Goal: Task Accomplishment & Management: Manage account settings

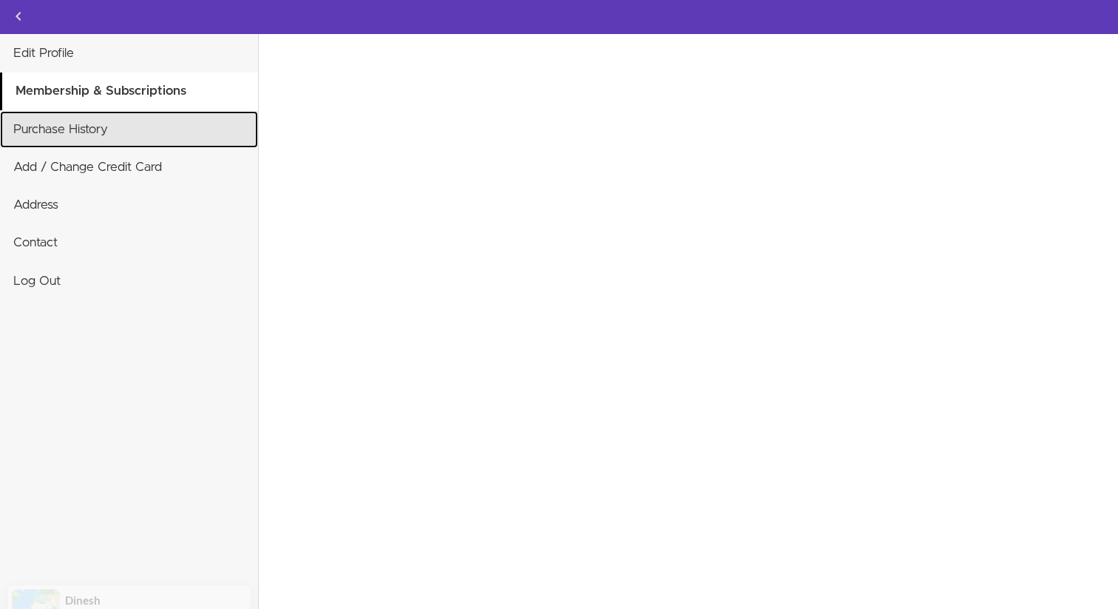
click at [172, 138] on link "Purchase History" at bounding box center [129, 129] width 258 height 37
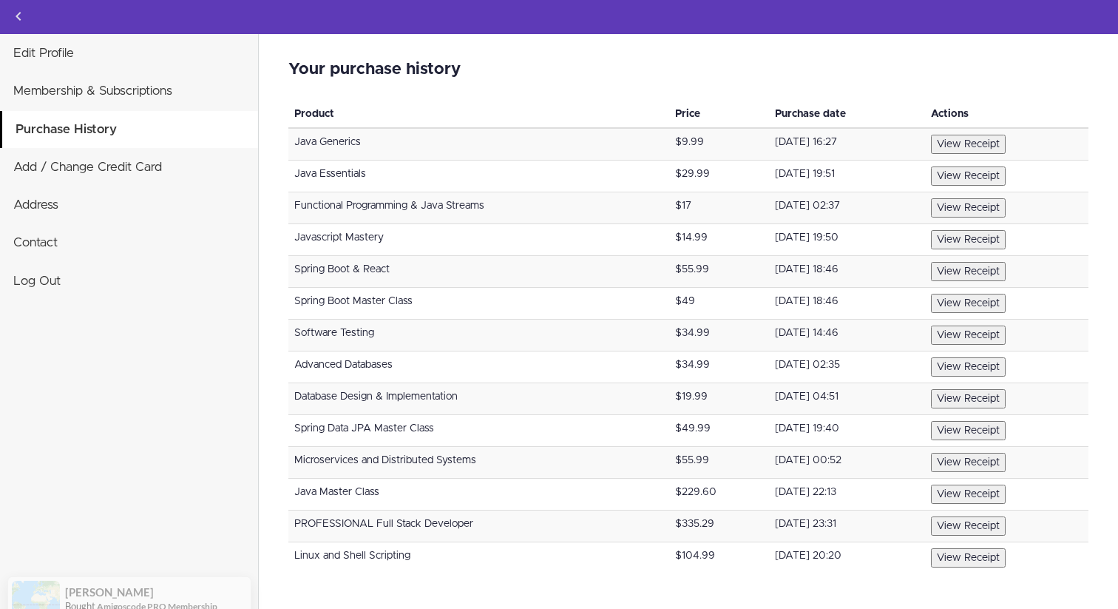
click at [984, 556] on button "View Receipt" at bounding box center [968, 557] width 75 height 19
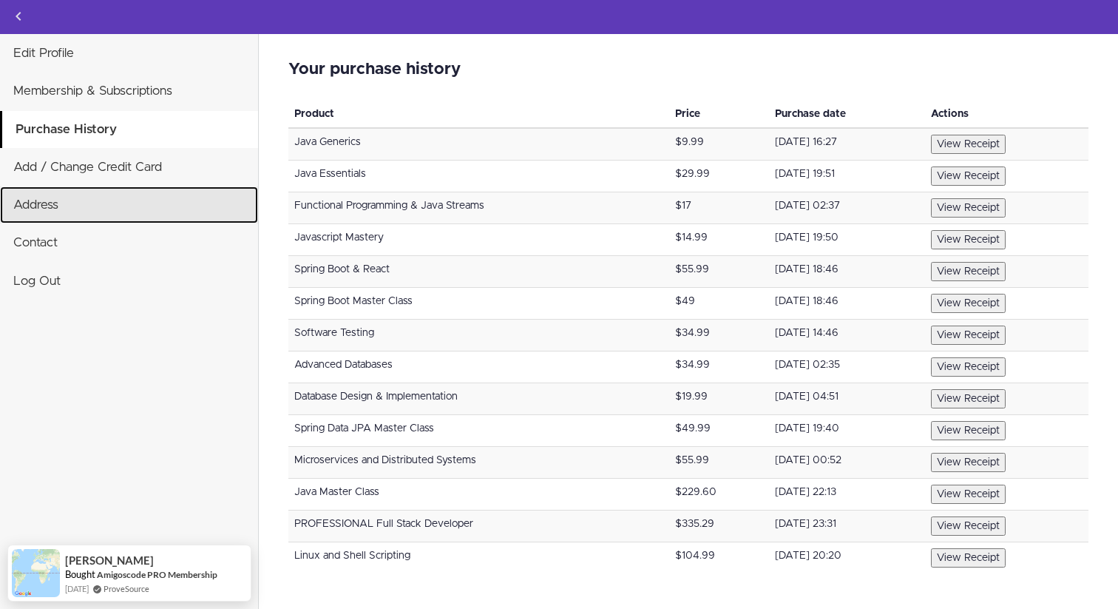
click at [50, 199] on link "Address" at bounding box center [129, 204] width 258 height 37
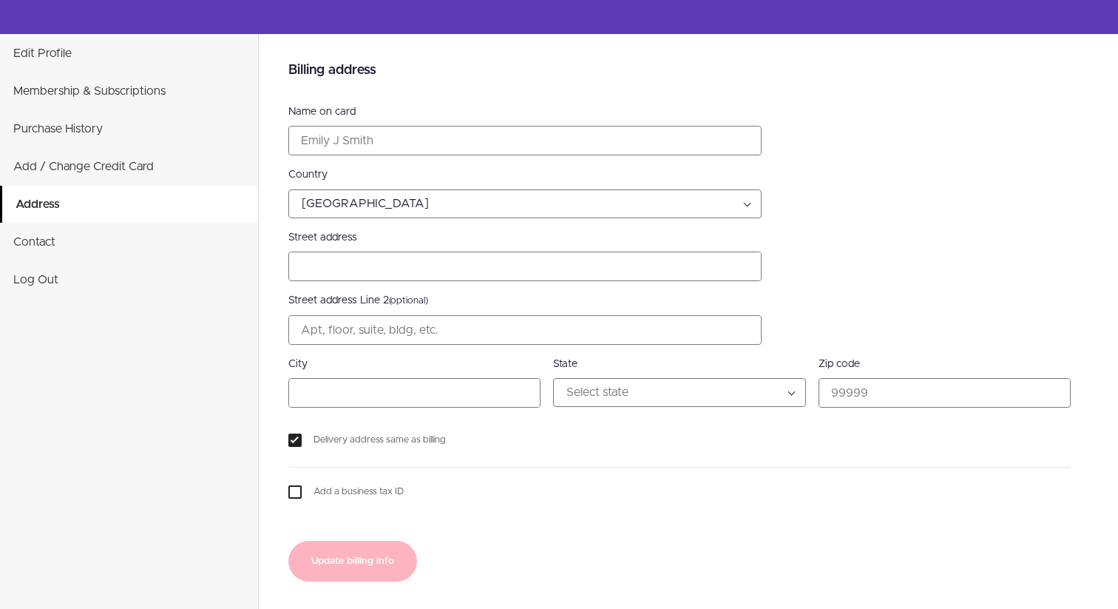
select select "US"
type input "1800 [PERSON_NAME] St"
type input "Aurora"
select select "CO"
checkbox input "false"
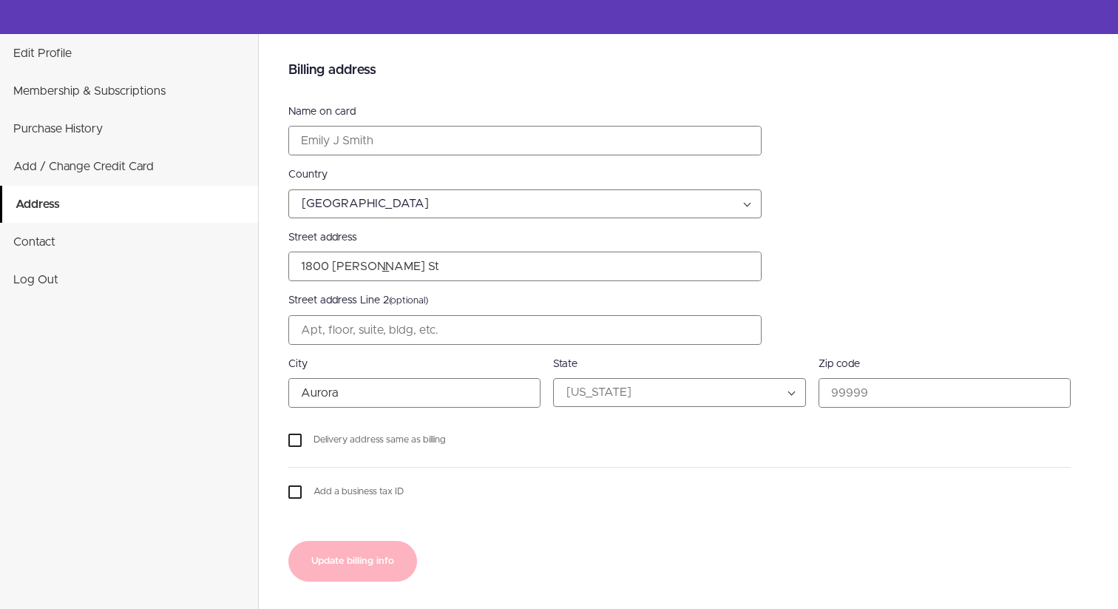
select select "US"
select select "CO"
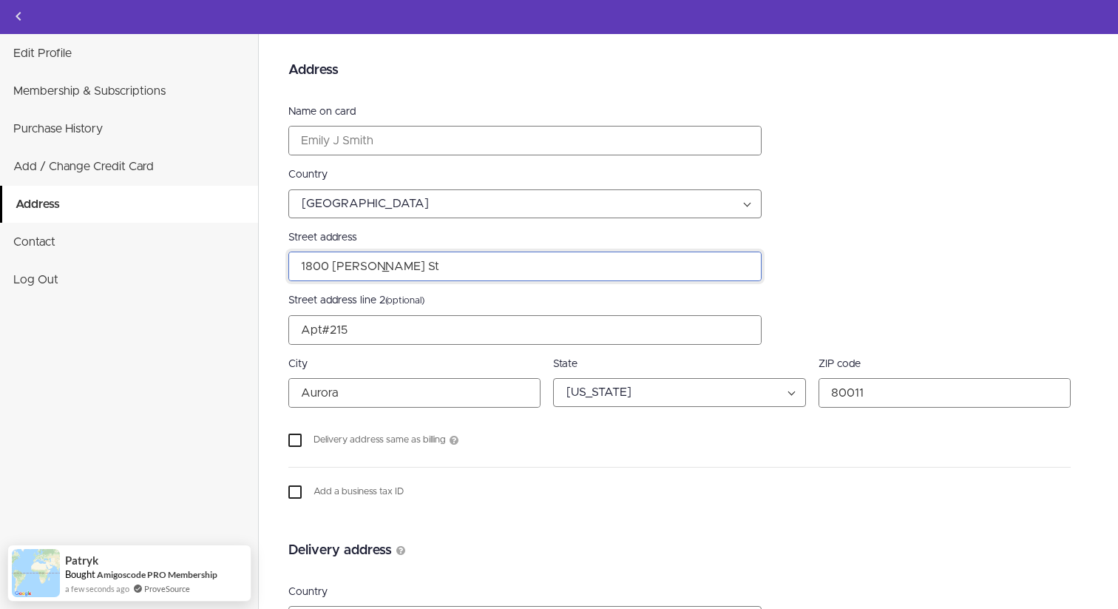
click at [368, 271] on input "1800 [PERSON_NAME] St" at bounding box center [525, 266] width 472 height 28
click at [337, 323] on div "Name on card Country [GEOGRAPHIC_DATA] [GEOGRAPHIC_DATA] [GEOGRAPHIC_DATA] [US_…" at bounding box center [679, 301] width 783 height 395
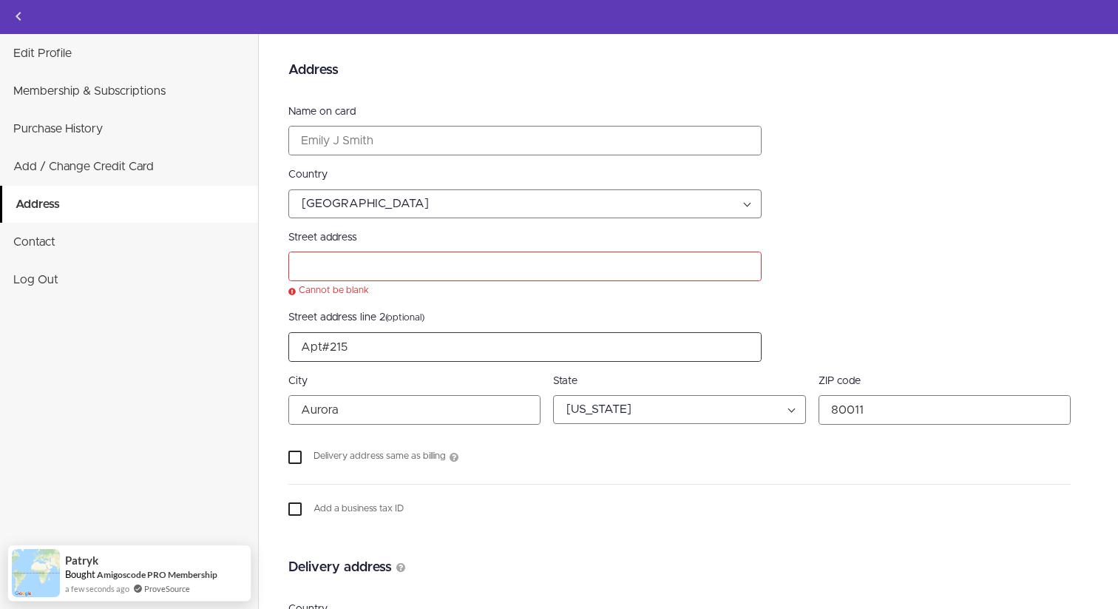
click at [337, 323] on label "Street address line 2 (optional)" at bounding box center [679, 318] width 783 height 16
click at [337, 333] on input "Street address line 2 (optional)" at bounding box center [525, 347] width 472 height 28
click at [337, 323] on label "Street address line 2 (optional)" at bounding box center [679, 318] width 783 height 16
click at [337, 333] on input "Street address line 2 (optional)" at bounding box center [525, 347] width 472 height 28
click at [339, 348] on input "Street address line 2 (optional)" at bounding box center [525, 347] width 472 height 28
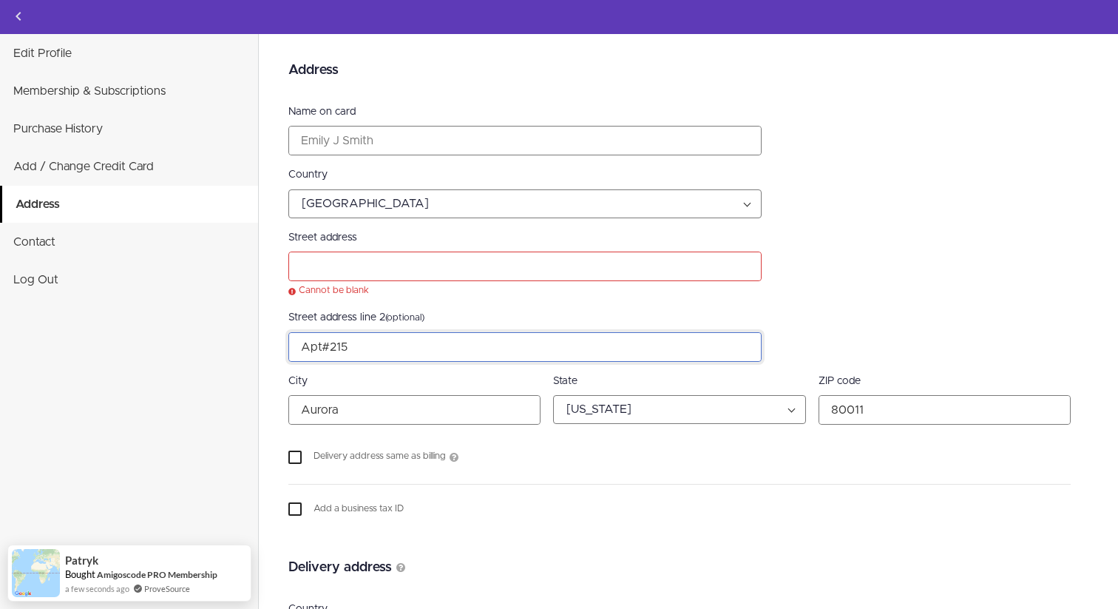
click at [339, 348] on input "Street address line 2 (optional)" at bounding box center [525, 347] width 472 height 28
type input "Apt#215"
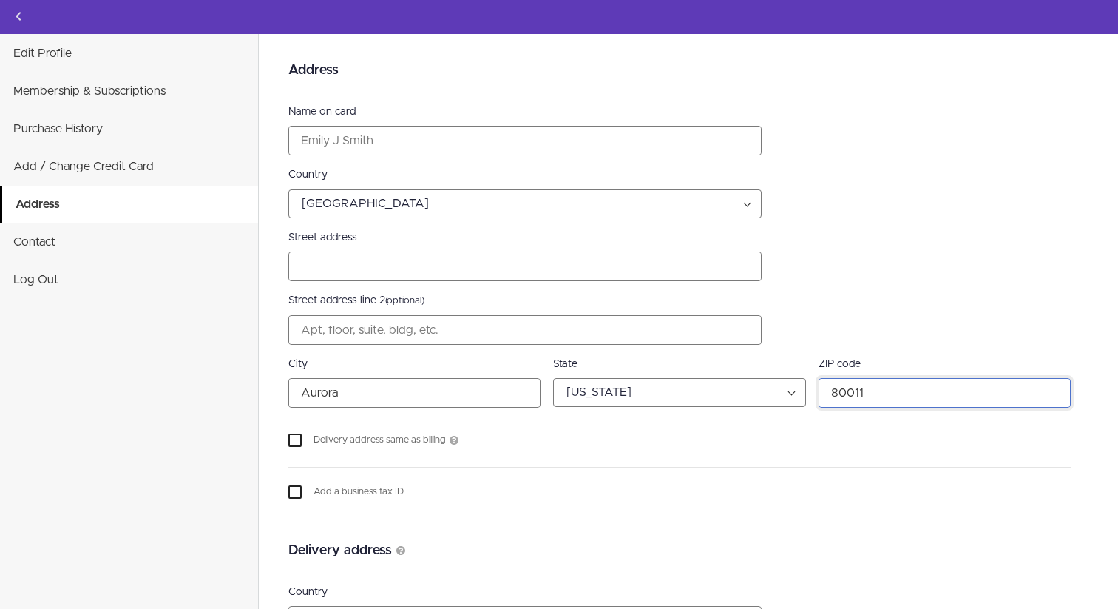
click at [845, 394] on input "ZIP code" at bounding box center [944, 393] width 251 height 28
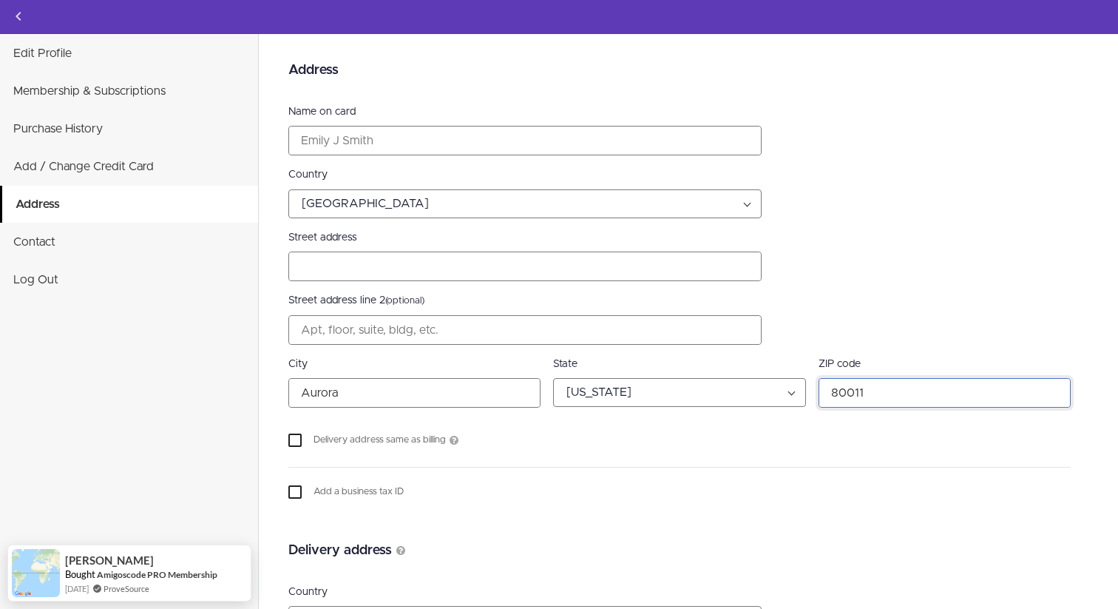
click at [845, 394] on input "ZIP code" at bounding box center [944, 393] width 251 height 28
type input "80011"
click at [457, 391] on input "Aurora" at bounding box center [414, 393] width 251 height 28
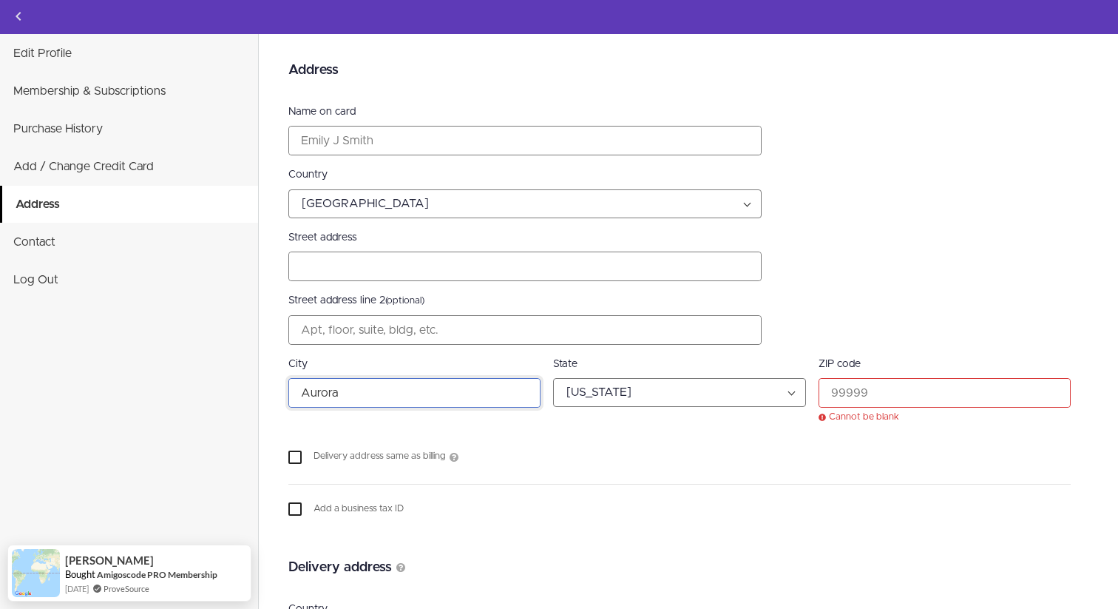
click at [457, 391] on input "Aurora" at bounding box center [414, 393] width 251 height 28
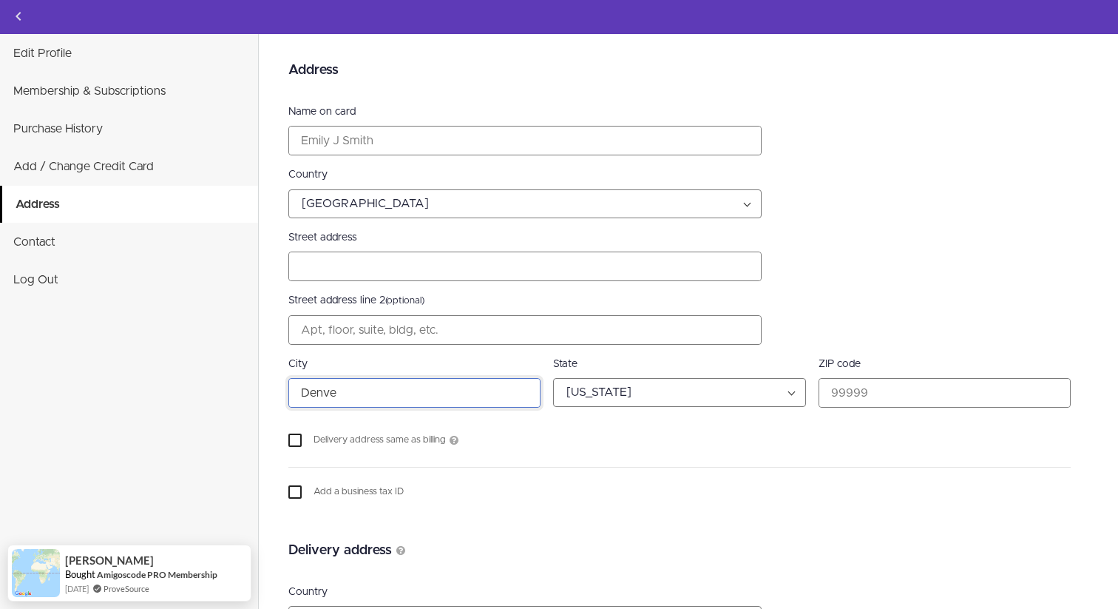
type input "[GEOGRAPHIC_DATA]"
type input "[STREET_ADDRESS][US_STATE]"
type input "80247"
type input "[GEOGRAPHIC_DATA]"
drag, startPoint x: 408, startPoint y: 268, endPoint x: 468, endPoint y: 266, distance: 59.9
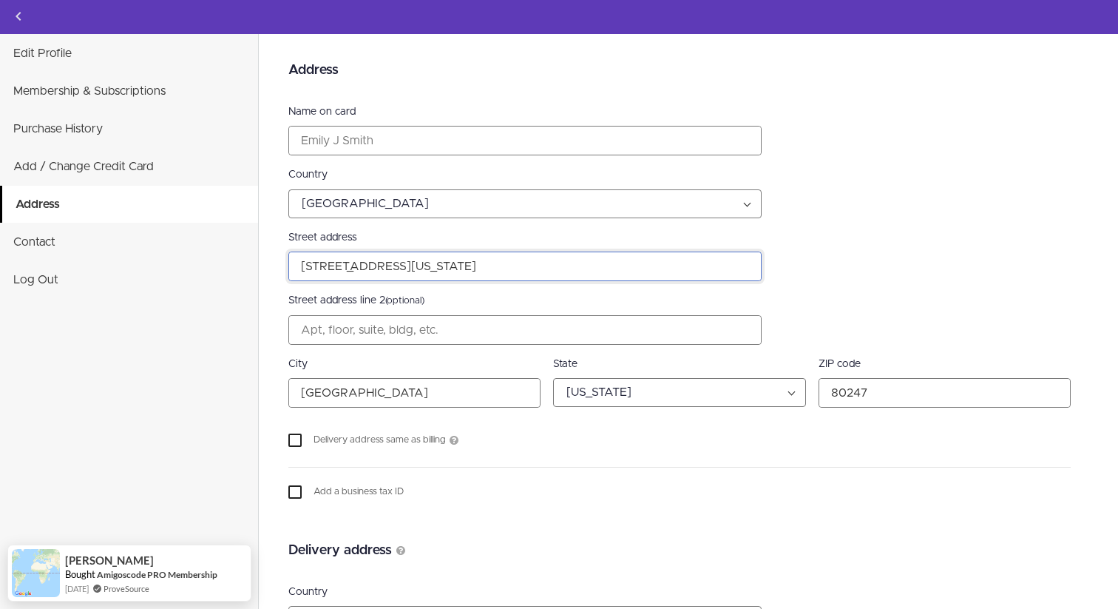
click at [468, 266] on input "[STREET_ADDRESS][US_STATE]" at bounding box center [525, 266] width 472 height 28
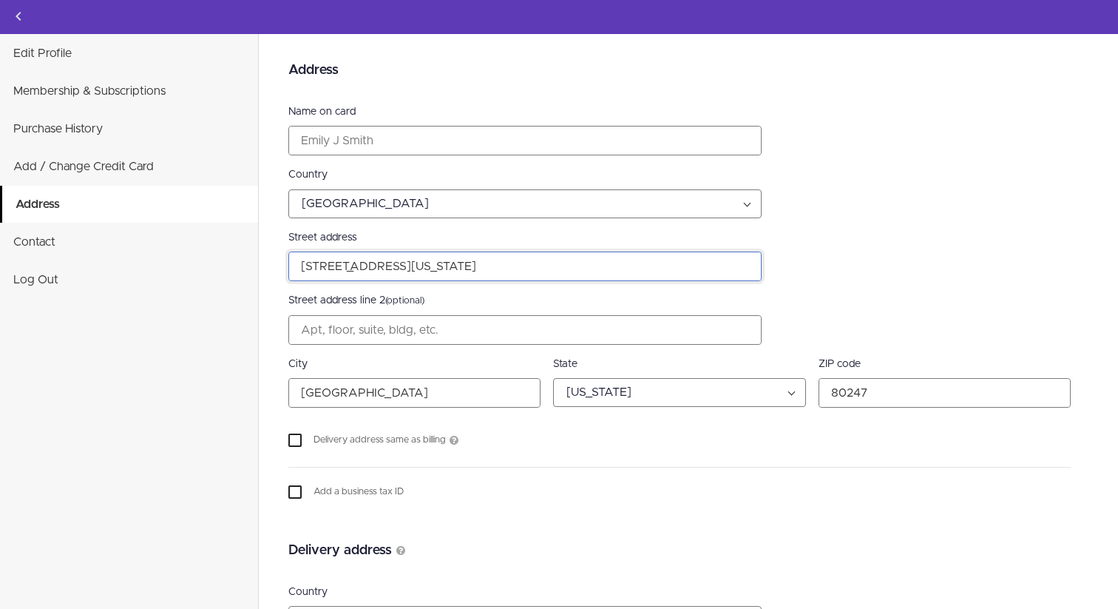
type input "[STREET_ADDRESS][US_STATE]"
click at [263, 347] on div "Address Name on card Country [GEOGRAPHIC_DATA] [GEOGRAPHIC_DATA] [GEOGRAPHIC_DA…" at bounding box center [688, 482] width 859 height 896
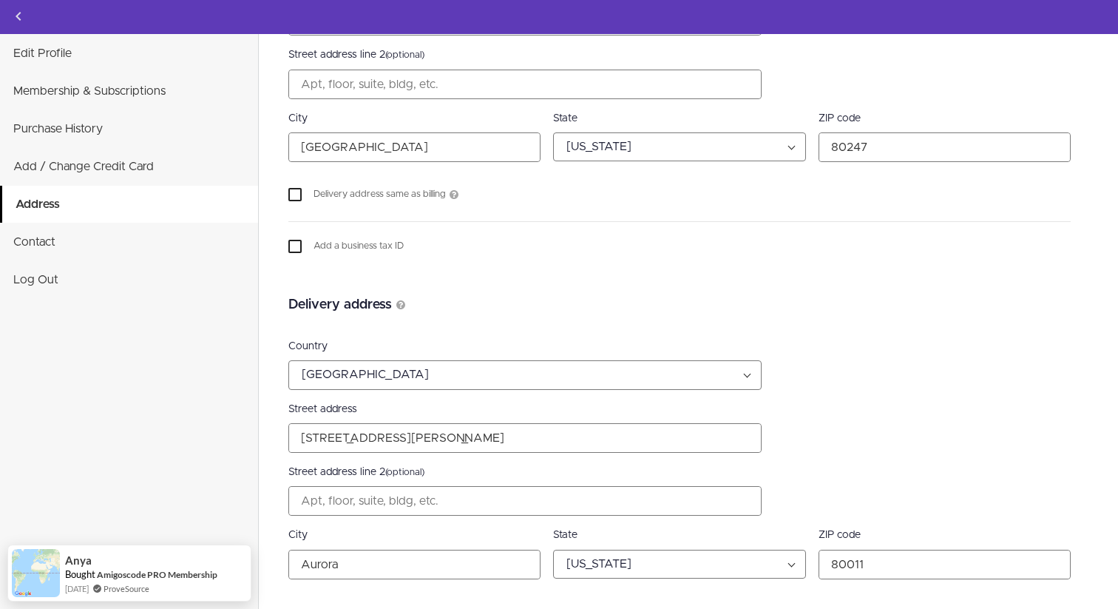
scroll to position [249, 0]
click at [377, 435] on input "[STREET_ADDRESS][PERSON_NAME]" at bounding box center [525, 435] width 472 height 28
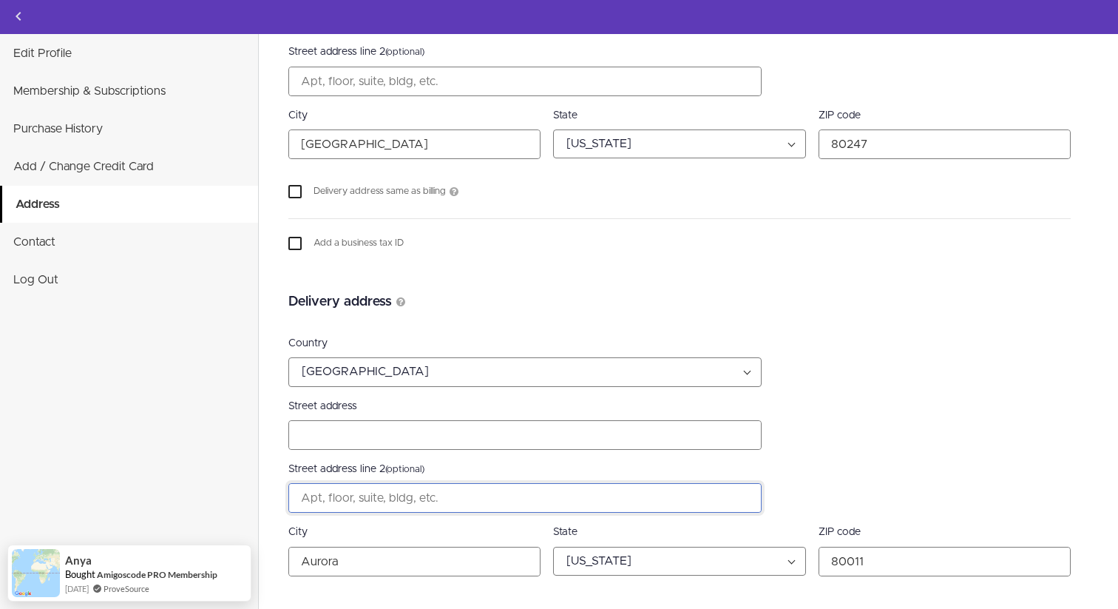
click at [374, 500] on div "delivery address form" at bounding box center [524, 498] width 473 height 30
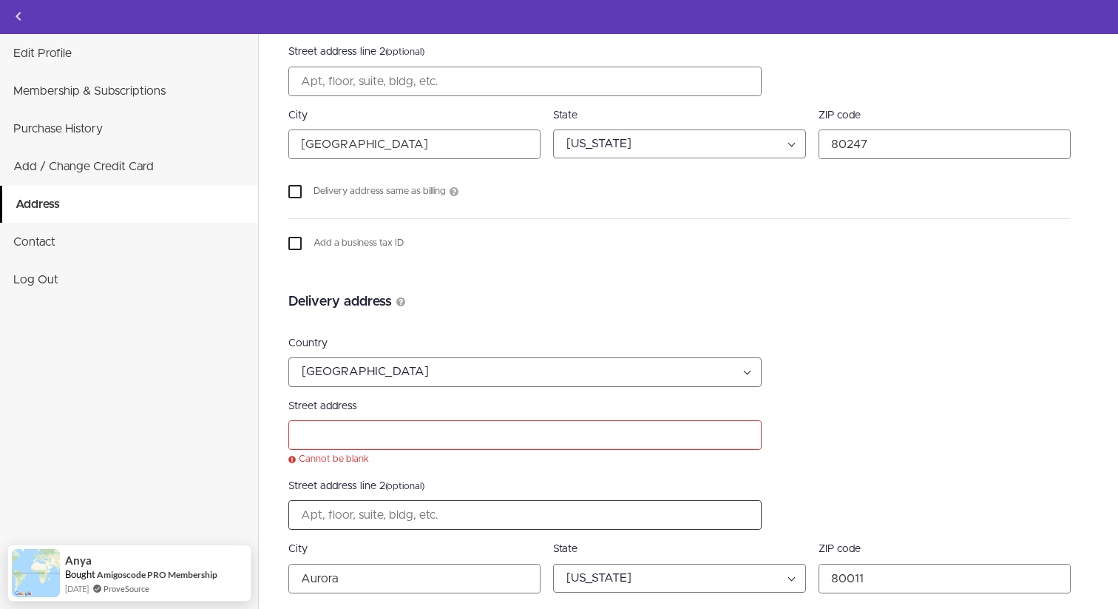
click at [374, 500] on div "delivery address form" at bounding box center [524, 515] width 473 height 30
click at [359, 438] on input "Street address" at bounding box center [525, 435] width 472 height 28
type input "[STREET_ADDRESS][US_STATE]"
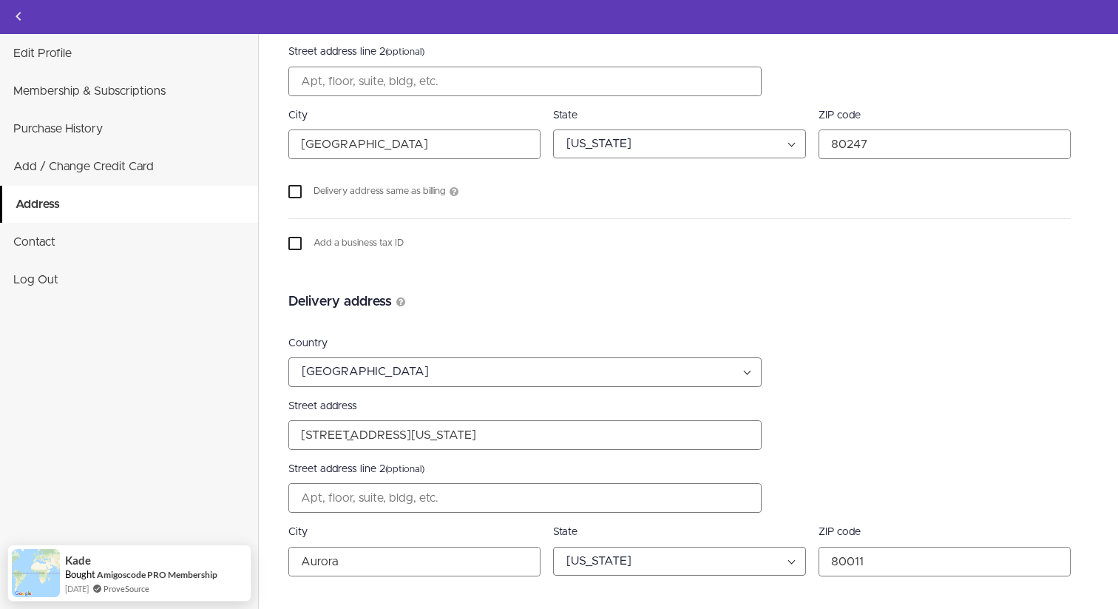
click at [481, 329] on div "Country [GEOGRAPHIC_DATA] [GEOGRAPHIC_DATA] [GEOGRAPHIC_DATA] [US_STATE] [GEOGR…" at bounding box center [688, 462] width 800 height 288
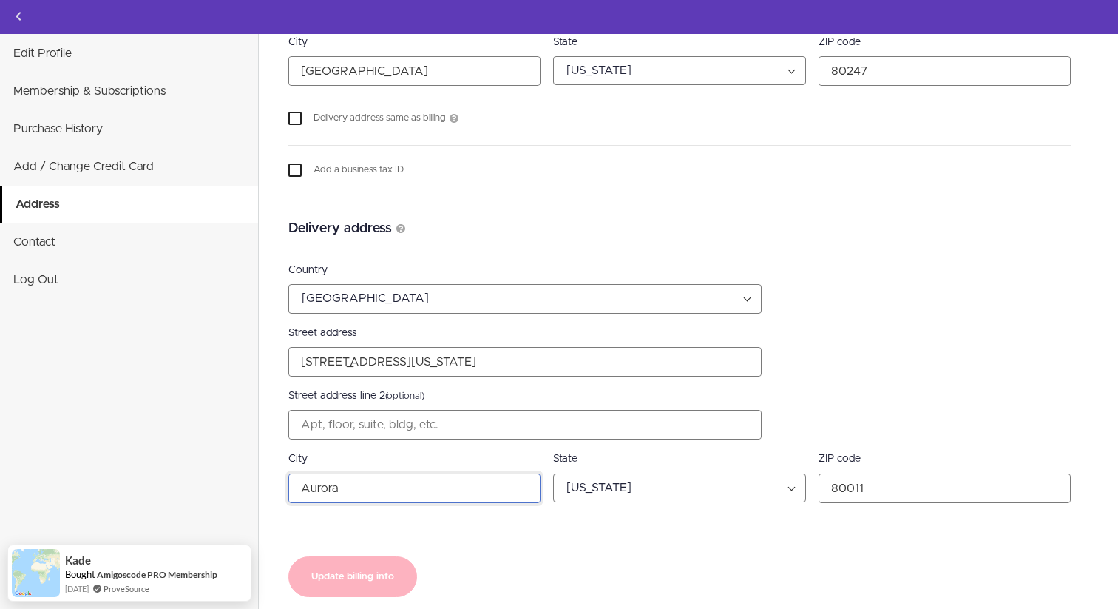
click at [445, 490] on input "Aurora" at bounding box center [414, 488] width 251 height 28
type input "[GEOGRAPHIC_DATA]"
click at [842, 489] on input "80011" at bounding box center [944, 488] width 251 height 28
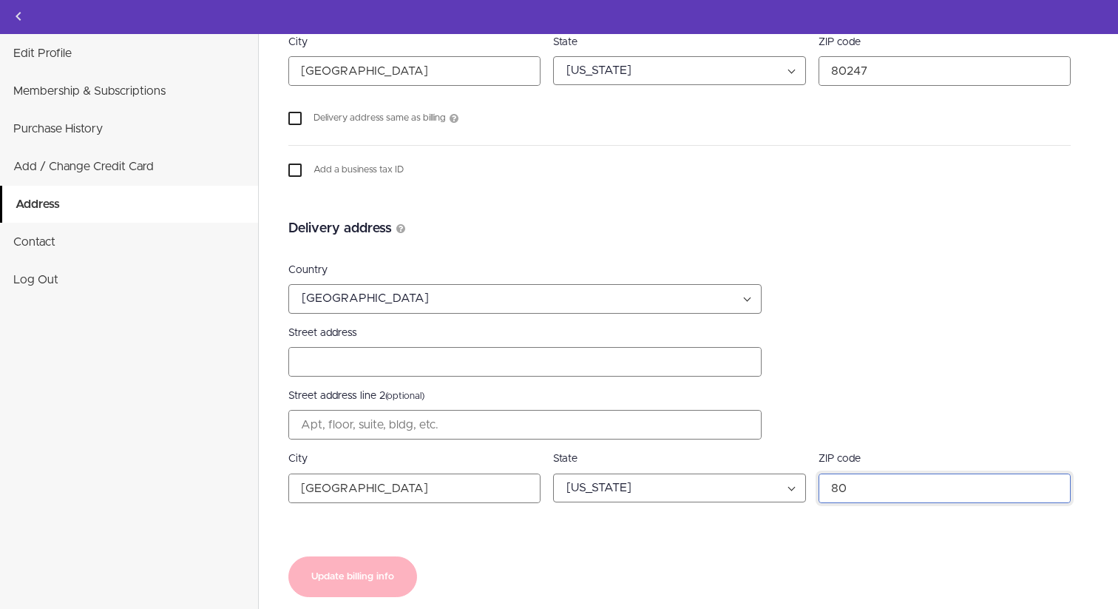
type input "80247"
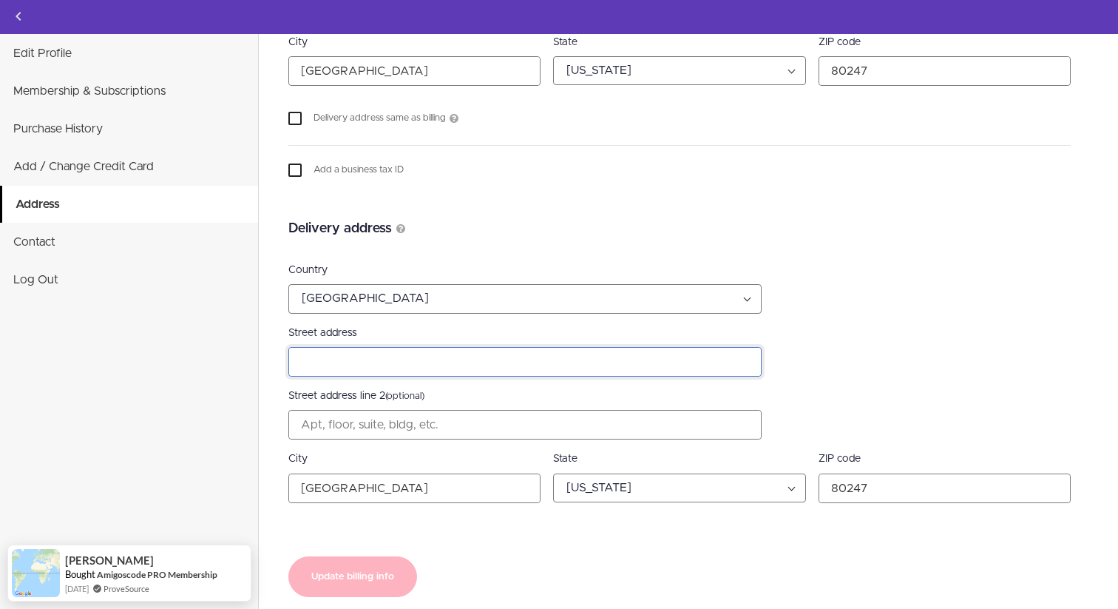
click at [412, 361] on input "Street address" at bounding box center [525, 362] width 472 height 28
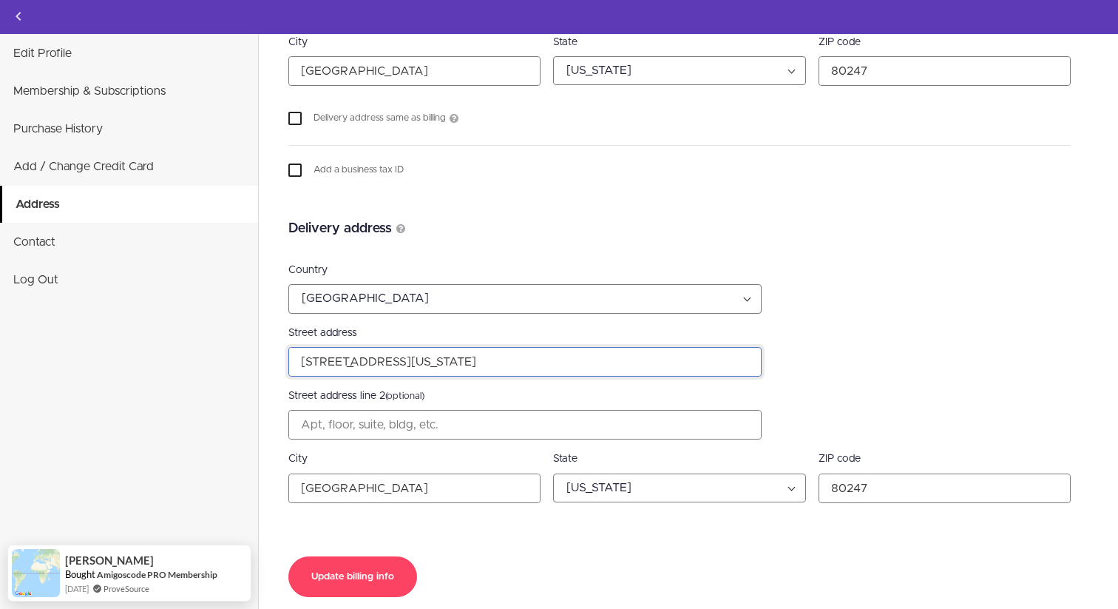
drag, startPoint x: 409, startPoint y: 359, endPoint x: 489, endPoint y: 374, distance: 81.1
click at [490, 375] on input "[STREET_ADDRESS][US_STATE]" at bounding box center [525, 362] width 472 height 28
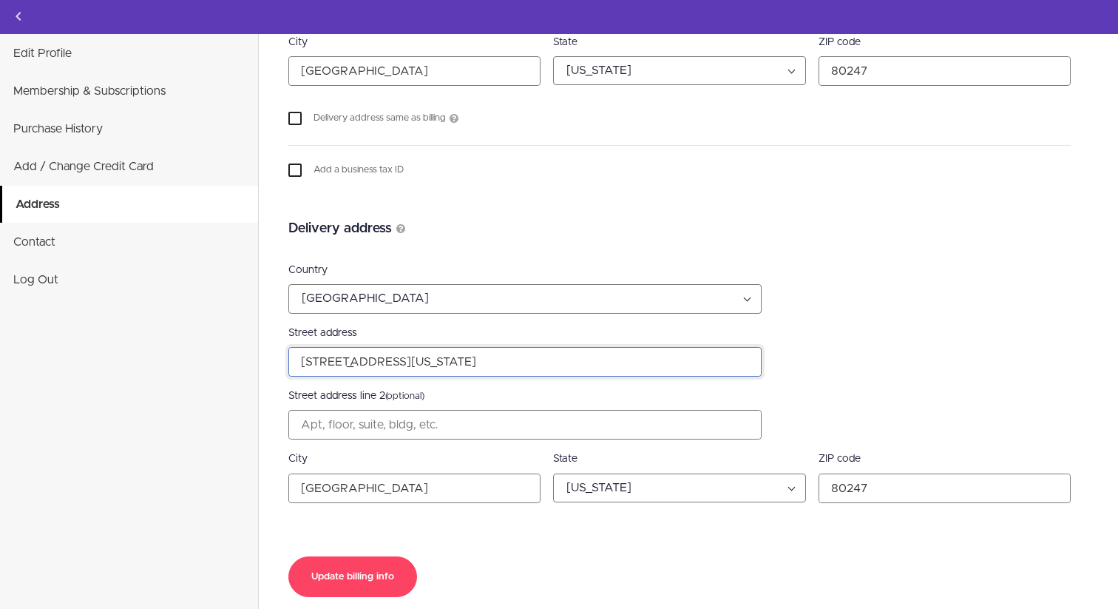
type input "[STREET_ADDRESS][US_STATE]"
click at [752, 394] on label "Street address line 2 (optional)" at bounding box center [679, 396] width 783 height 16
click at [752, 410] on input "Street address line 2 (optional)" at bounding box center [525, 424] width 472 height 28
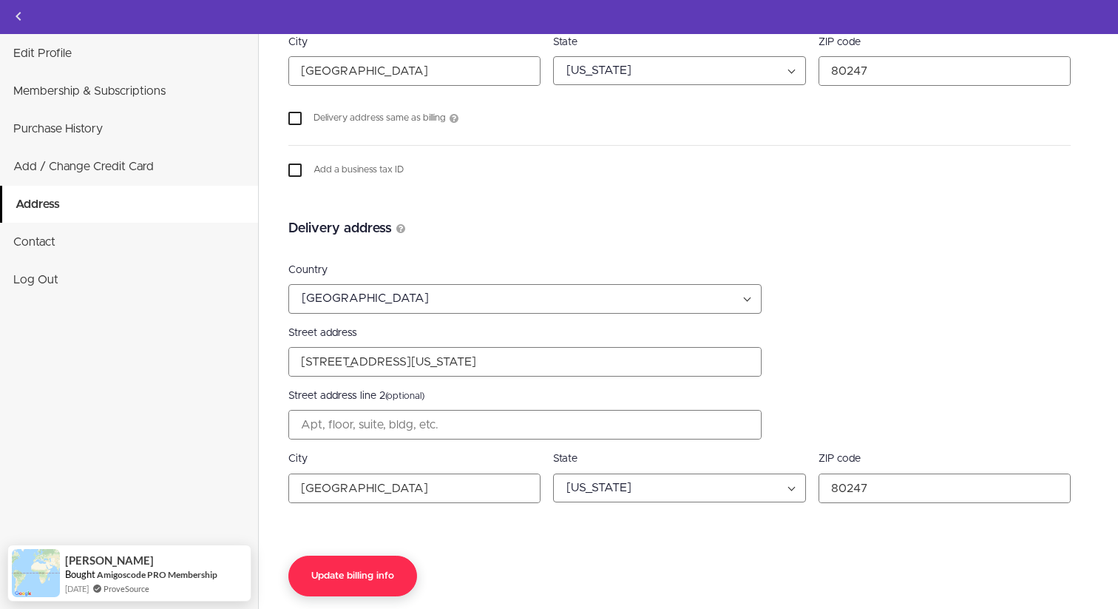
click at [373, 572] on button "Update billing info" at bounding box center [352, 575] width 129 height 41
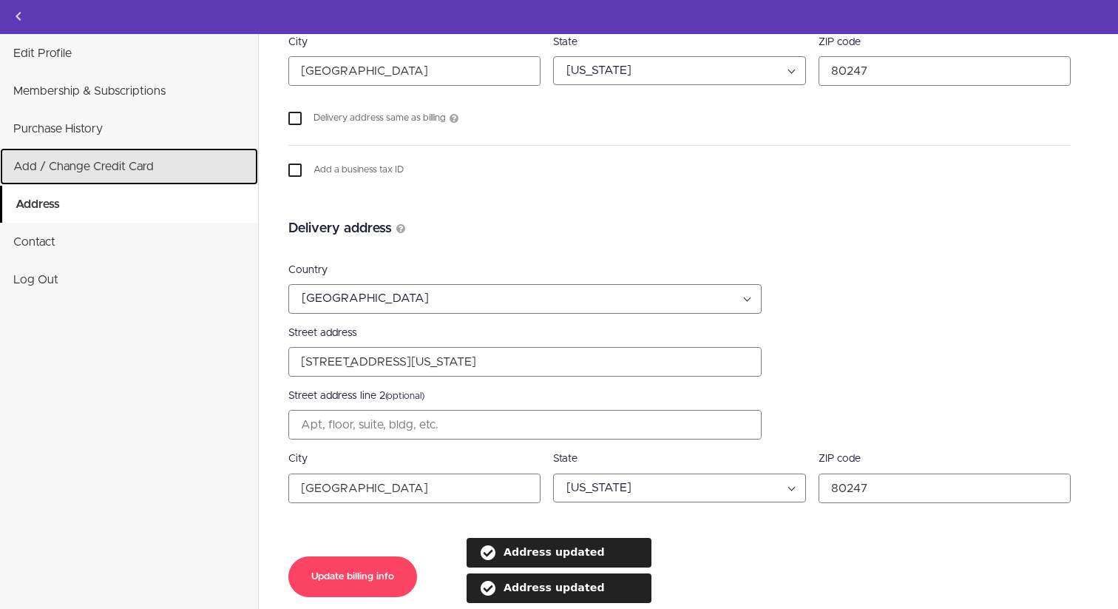
click at [144, 166] on link "Add / Change Credit Card" at bounding box center [129, 166] width 258 height 37
